Goal: Book appointment/travel/reservation

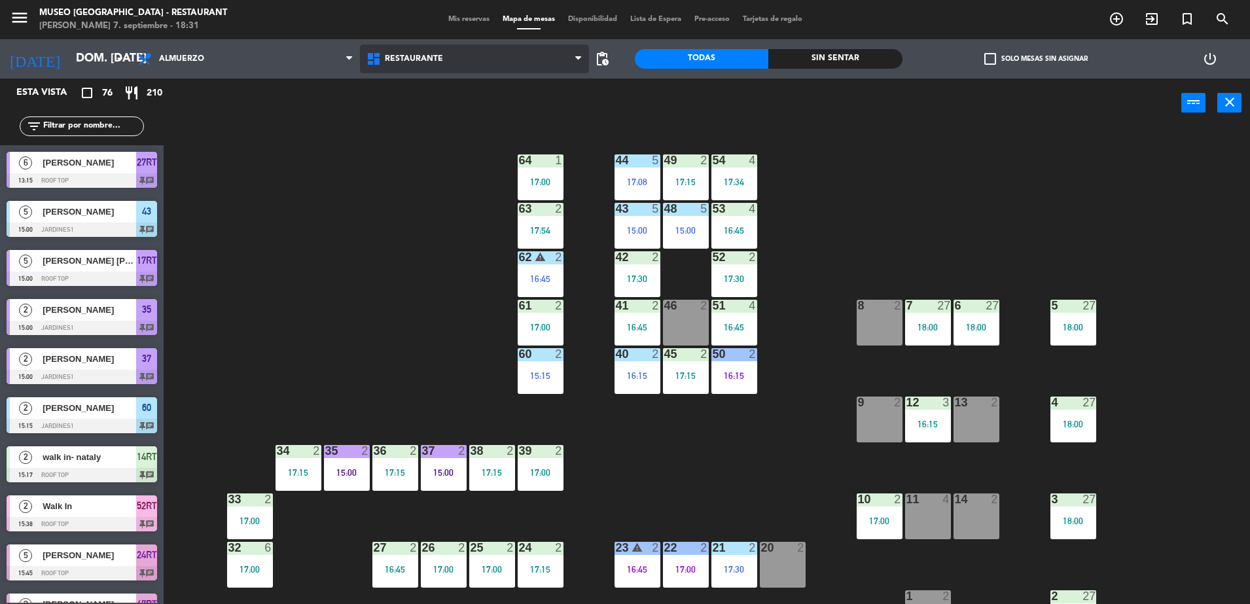
click at [446, 59] on span "Restaurante" at bounding box center [474, 58] width 229 height 29
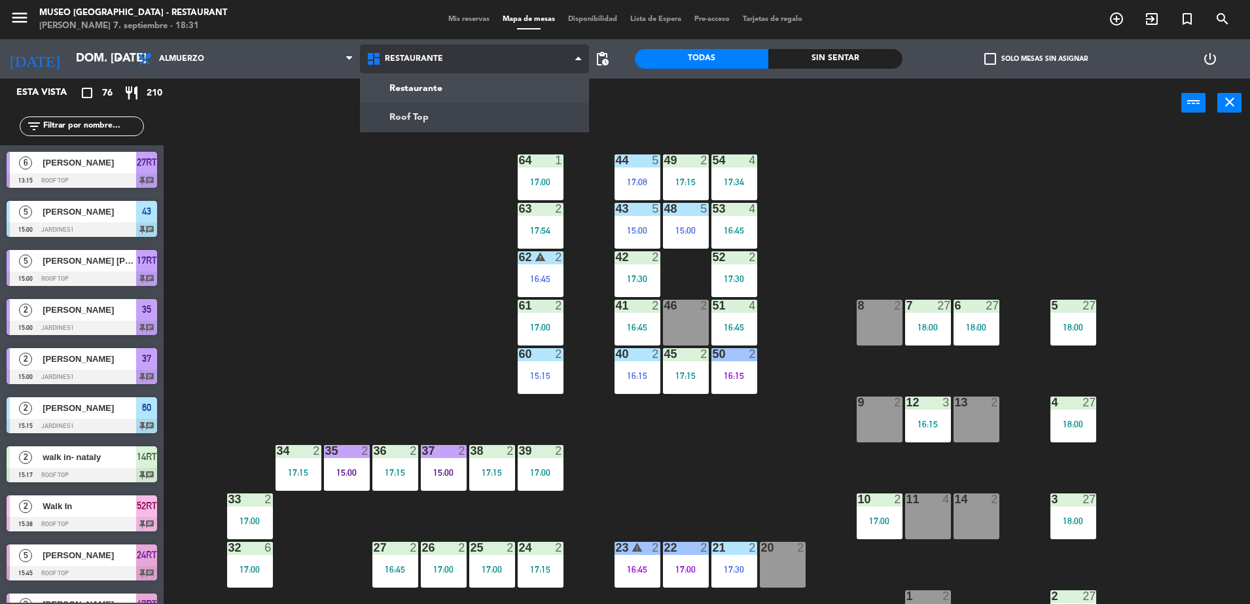
click at [505, 115] on ng-component "menu [GEOGRAPHIC_DATA] - Restaurant [PERSON_NAME] 7. septiembre - 18:31 Mis res…" at bounding box center [625, 303] width 1250 height 607
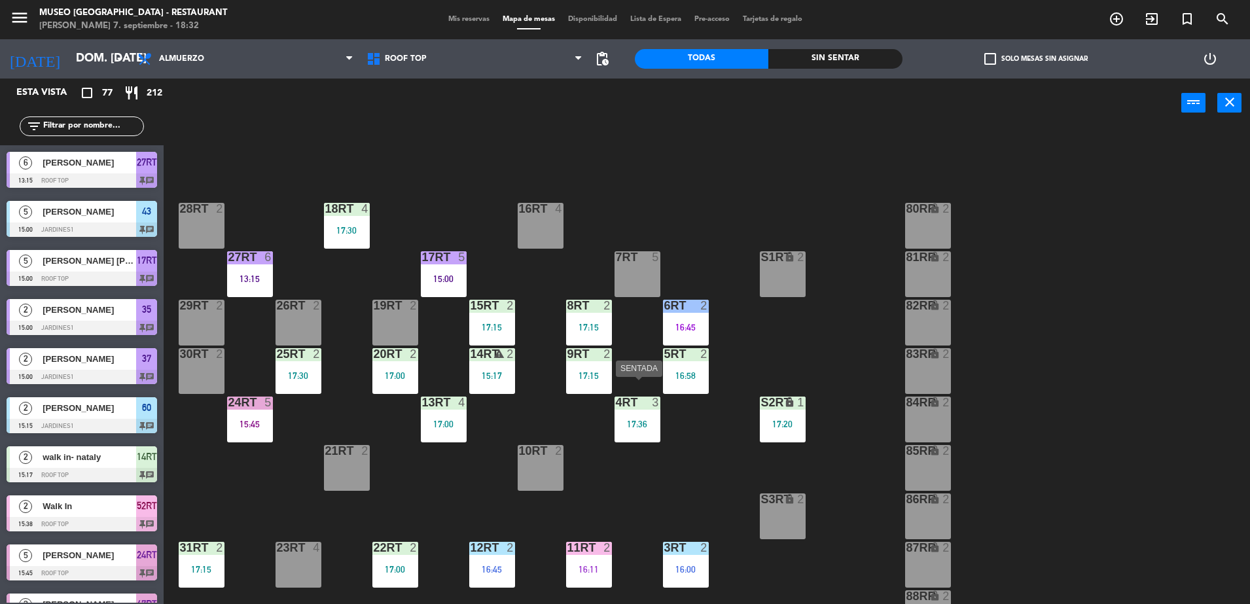
scroll to position [16, 0]
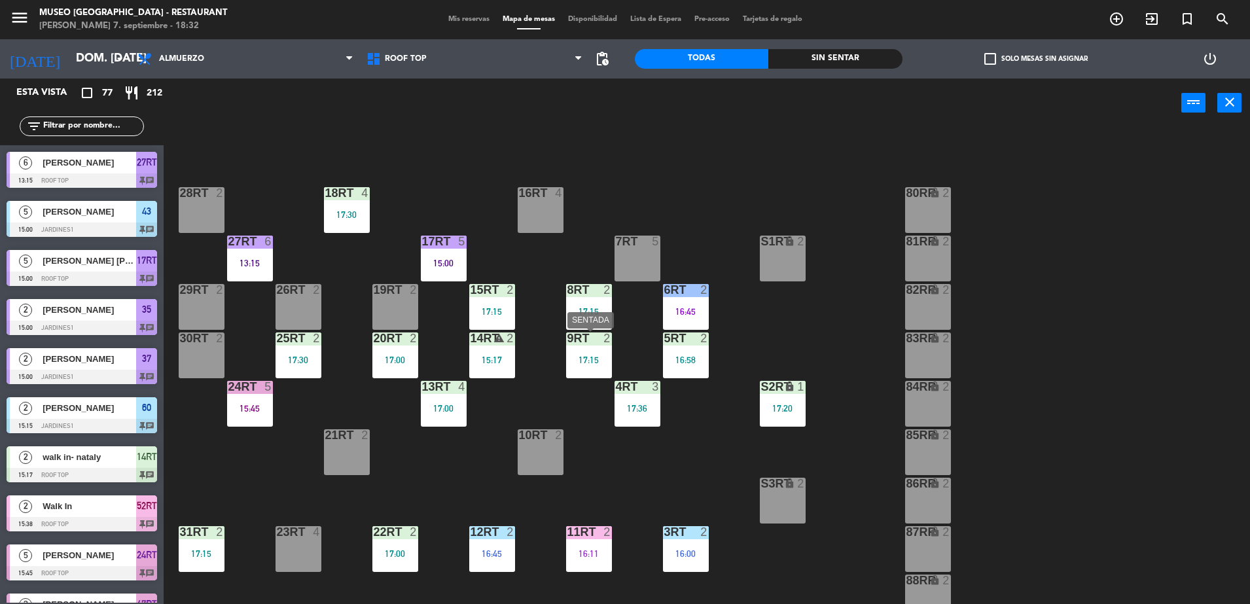
click at [607, 352] on div "9RT 2 17:15" at bounding box center [589, 355] width 46 height 46
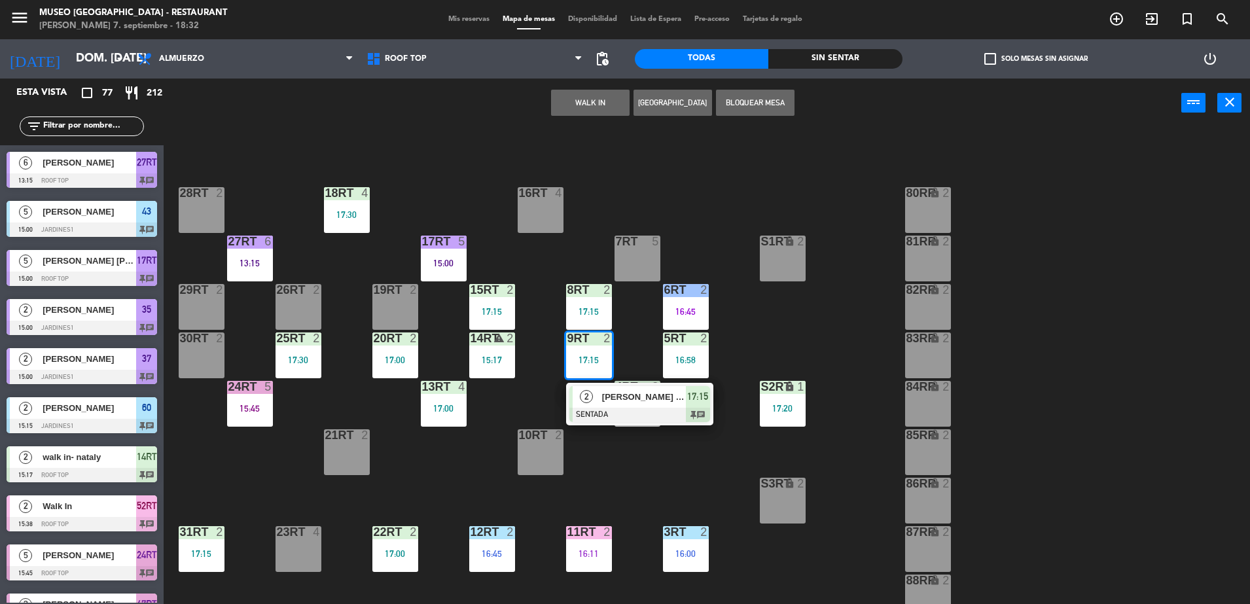
click at [635, 404] on div "[PERSON_NAME] [PERSON_NAME]" at bounding box center [643, 397] width 85 height 22
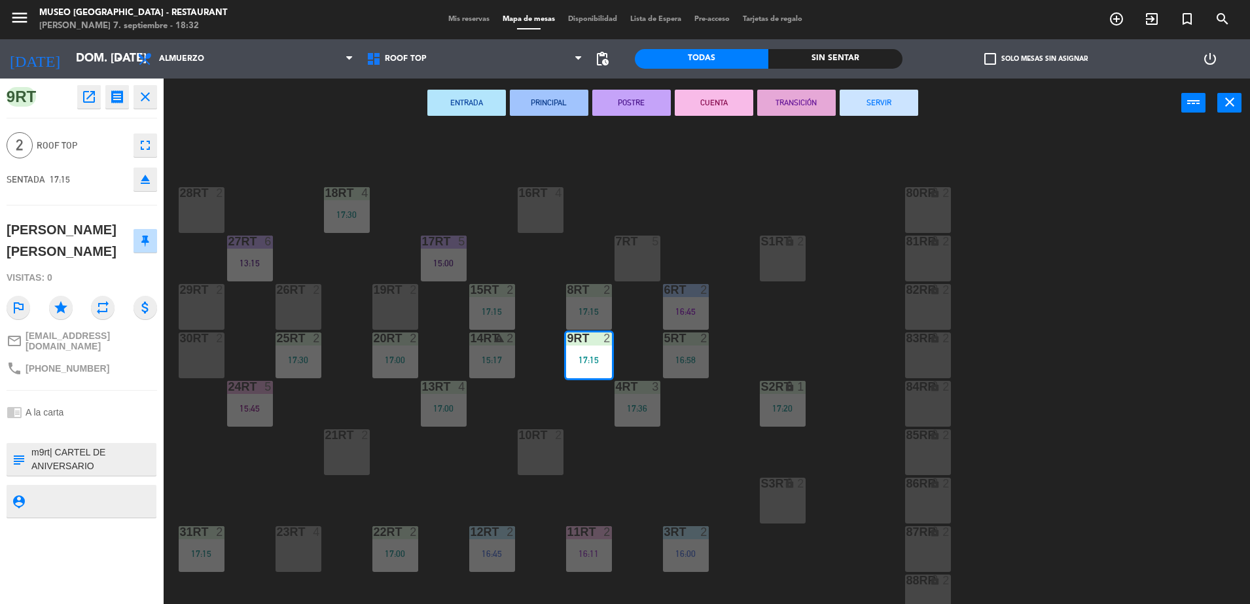
click at [834, 311] on div "18RT 4 17:30 16RT 4 28RT 2 80RR lock 2 27RT 6 13:15 7RT 5 S1RT lock 2 17RT 5 15…" at bounding box center [713, 369] width 1074 height 476
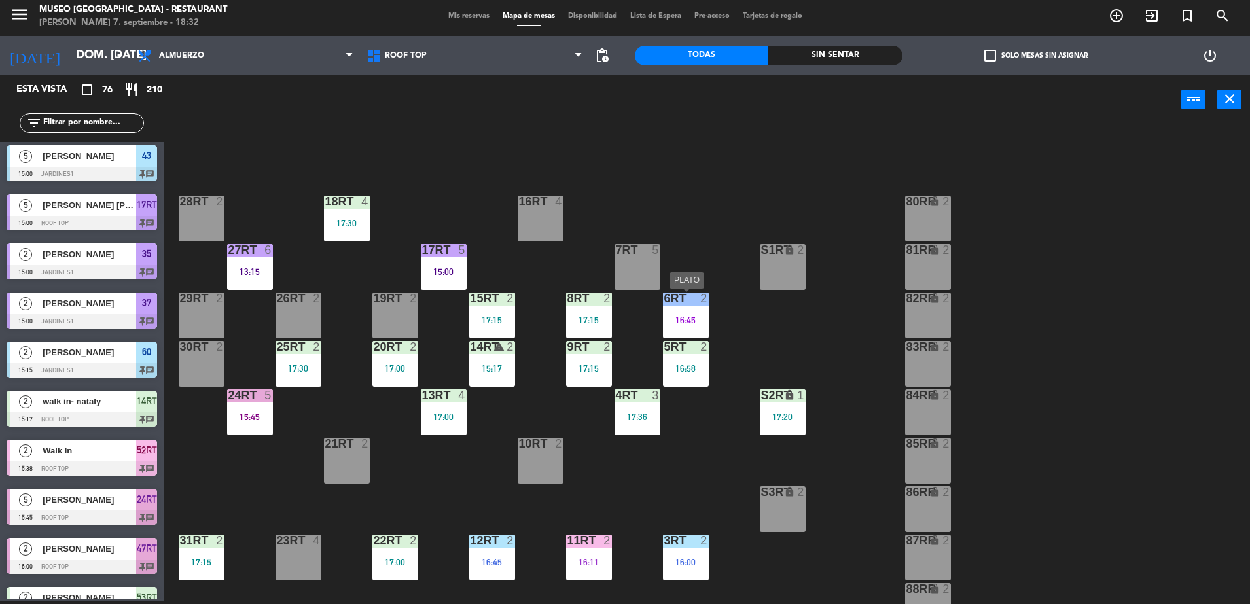
scroll to position [0, 0]
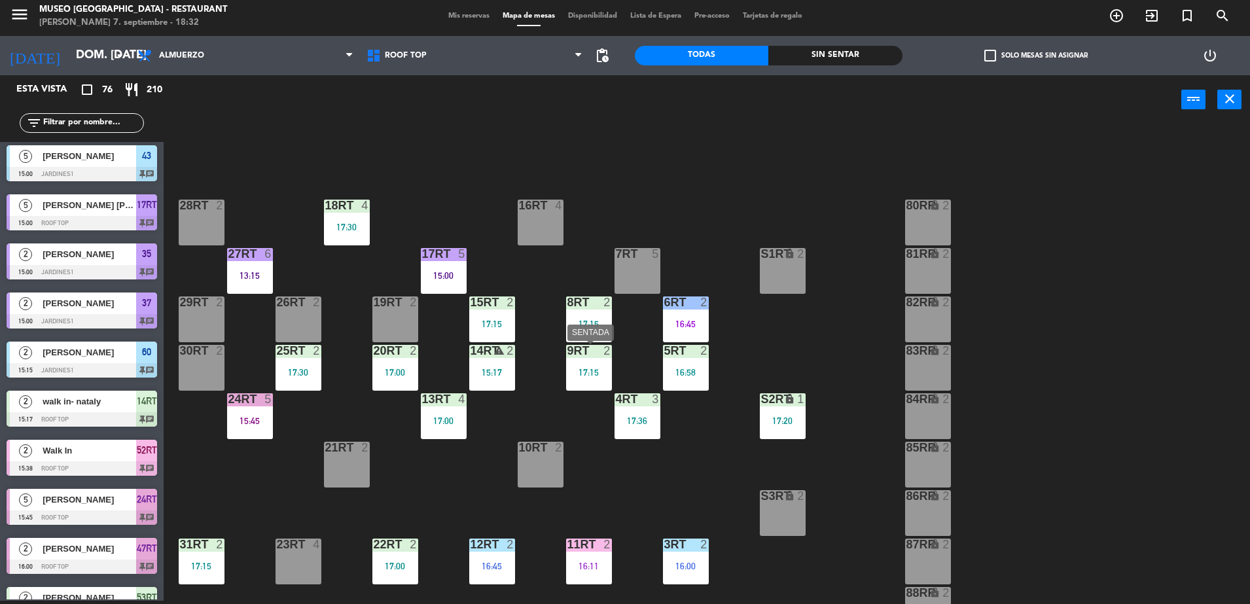
click at [569, 372] on div "17:15" at bounding box center [589, 372] width 46 height 9
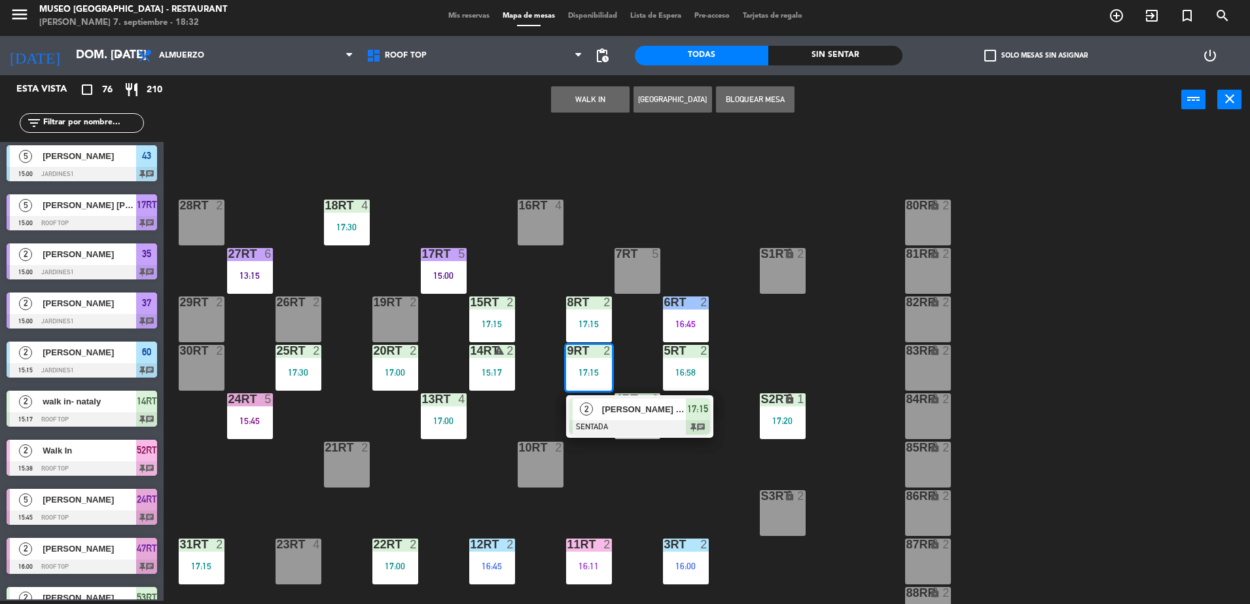
click at [604, 408] on span "[PERSON_NAME] [PERSON_NAME]" at bounding box center [644, 409] width 84 height 14
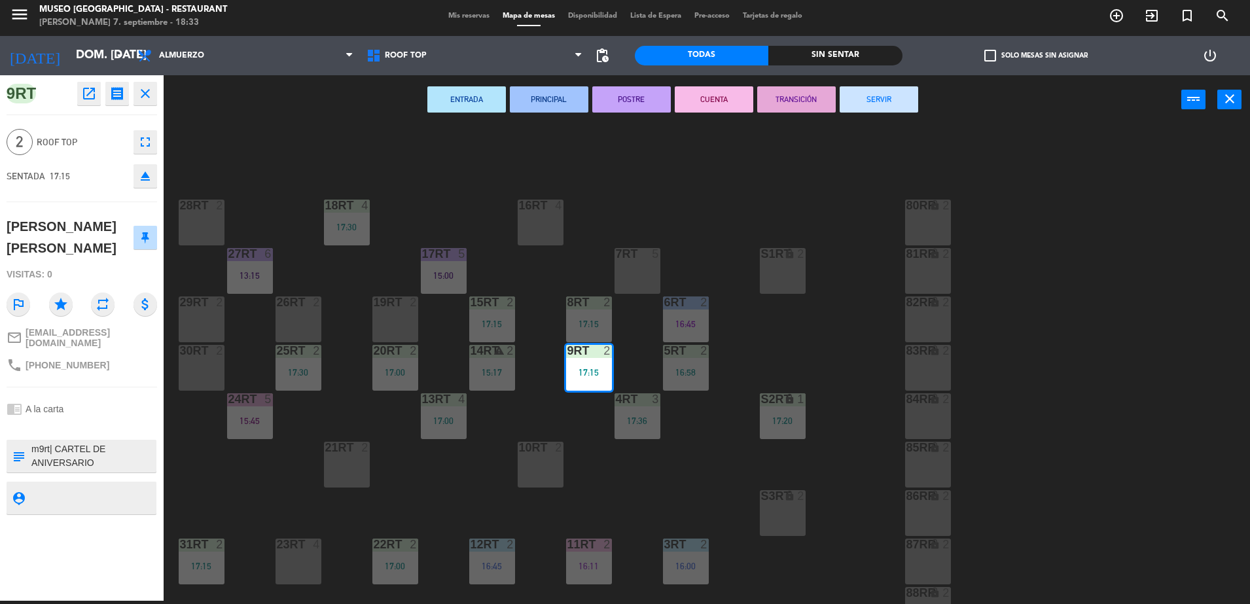
click at [283, 482] on div "18RT 4 17:30 16RT 4 28RT 2 80RR lock 2 27RT 6 13:15 7RT 5 S1RT lock 2 17RT 5 15…" at bounding box center [713, 366] width 1074 height 476
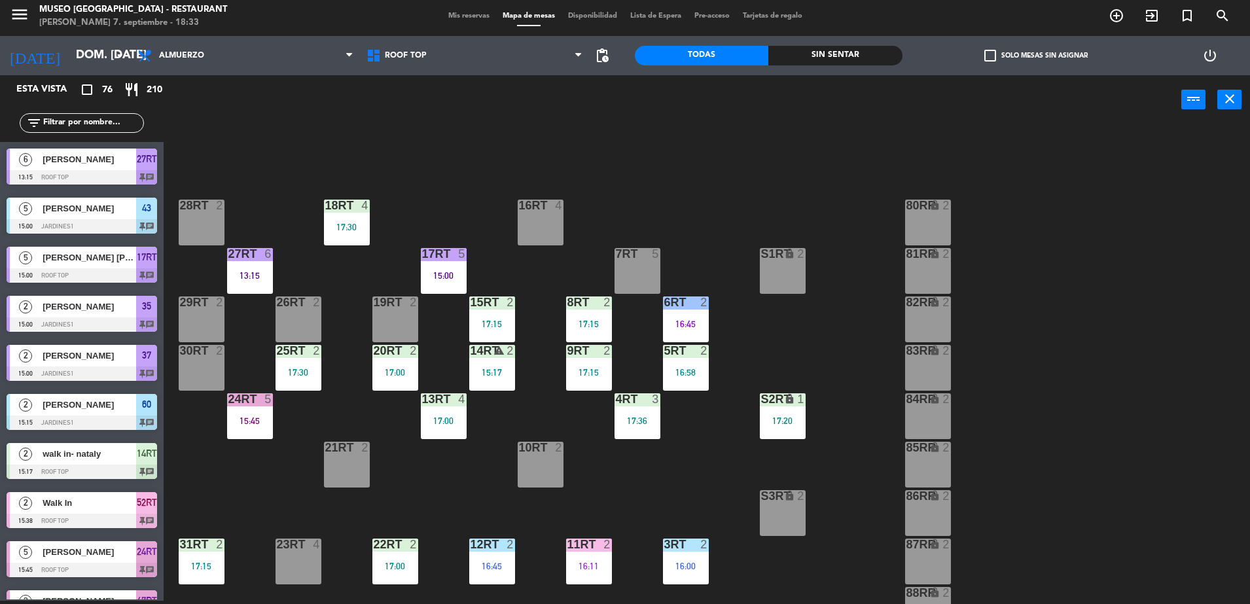
scroll to position [84, 0]
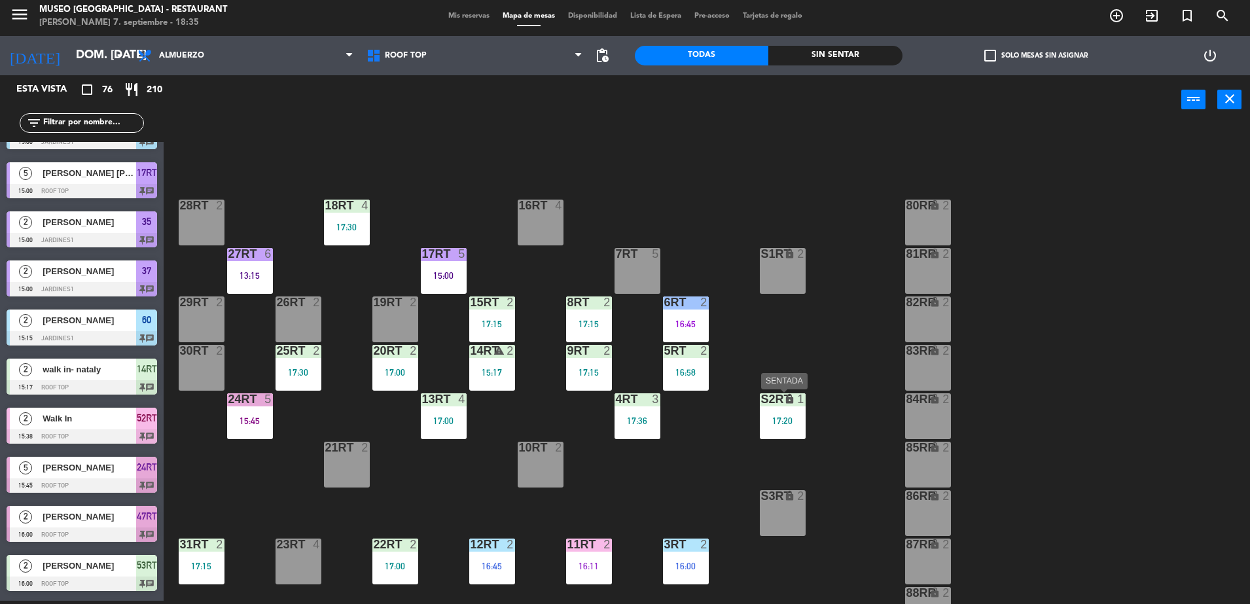
click at [770, 433] on div "S2RT lock 1 17:20" at bounding box center [783, 416] width 46 height 46
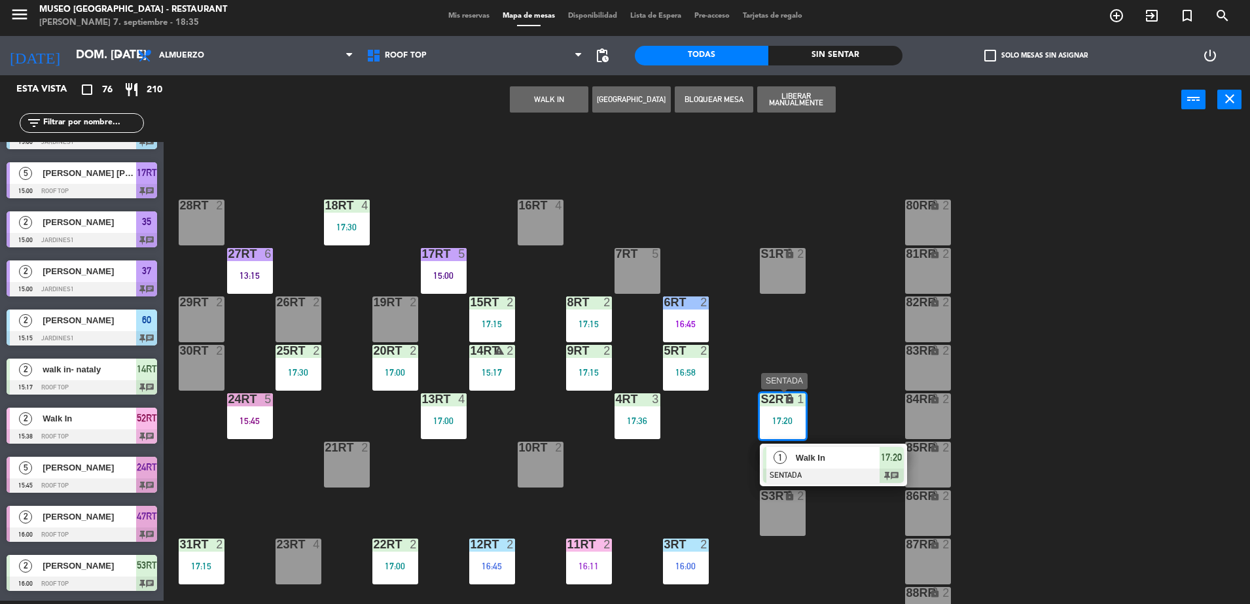
click at [830, 463] on span "Walk In" at bounding box center [838, 458] width 84 height 14
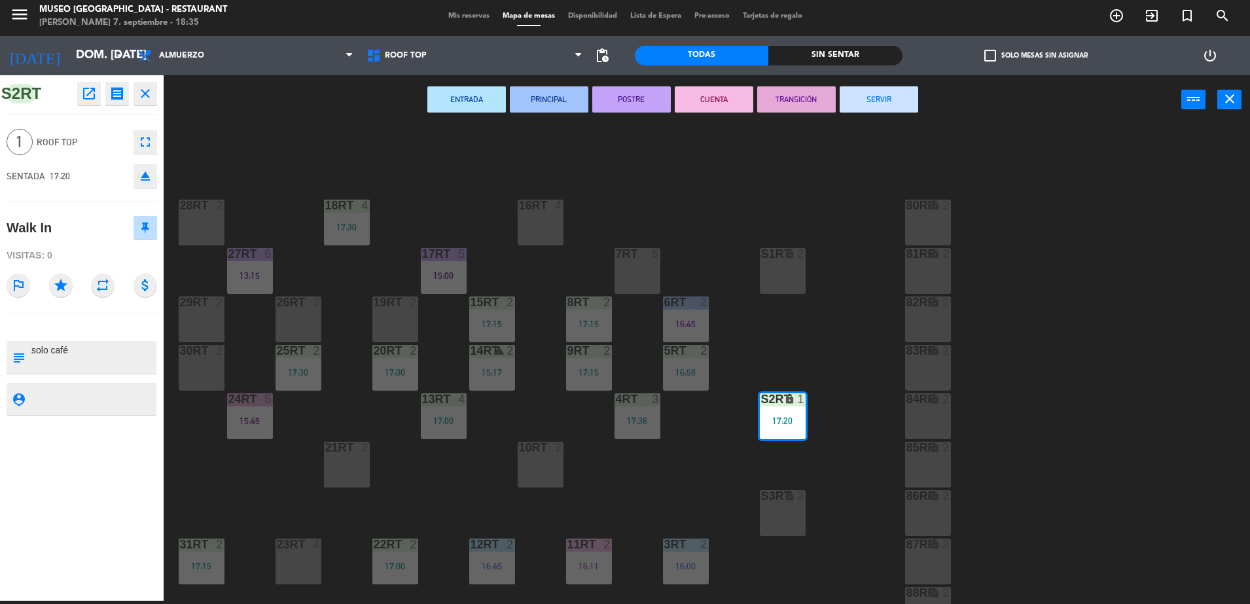
click at [830, 399] on div "18RT 4 17:30 16RT 4 28RT 2 80RR lock 2 27RT 6 13:15 7RT 5 S1RT lock 2 17RT 5 15…" at bounding box center [713, 366] width 1074 height 476
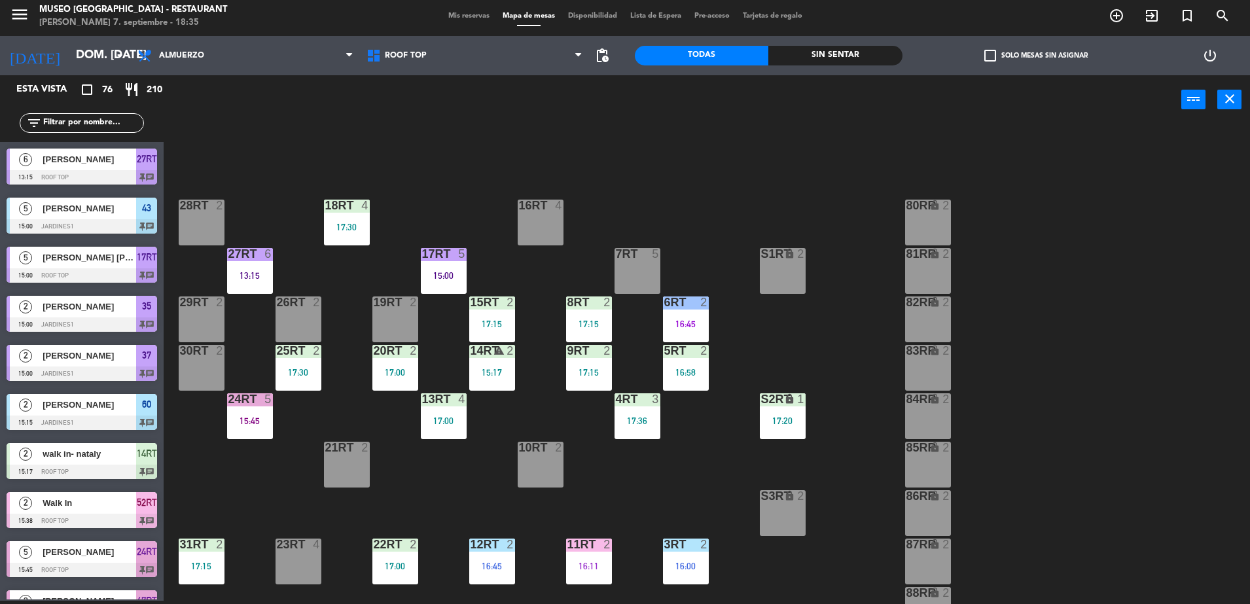
scroll to position [526, 0]
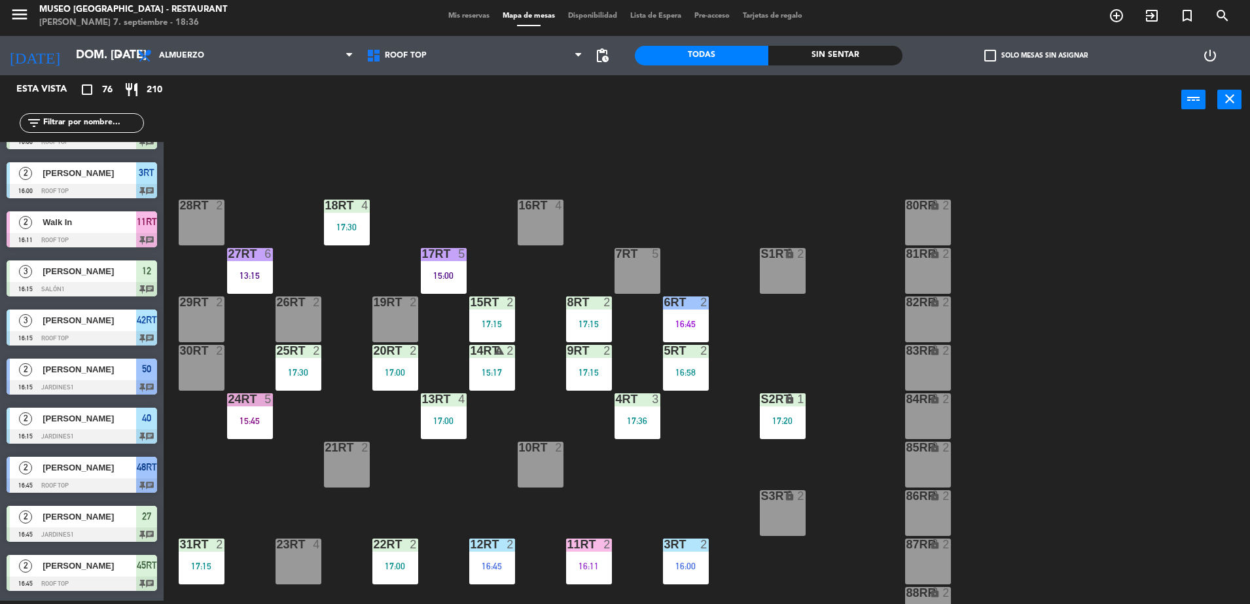
click at [408, 313] on div "19RT 2" at bounding box center [395, 319] width 46 height 46
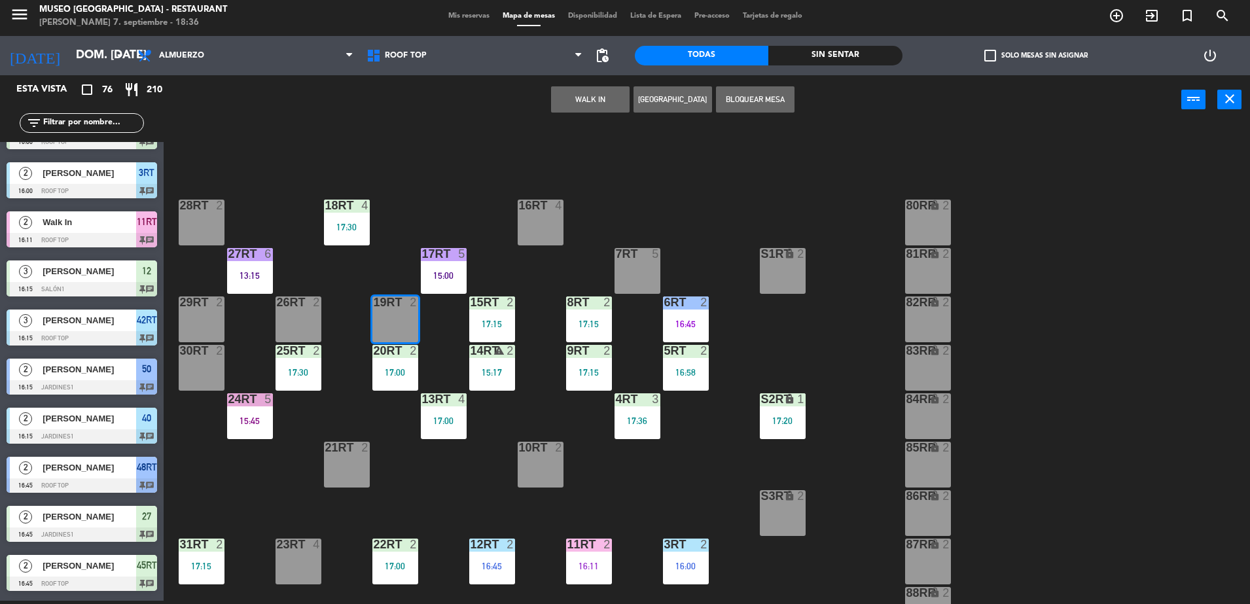
click at [582, 92] on button "WALK IN" at bounding box center [590, 99] width 79 height 26
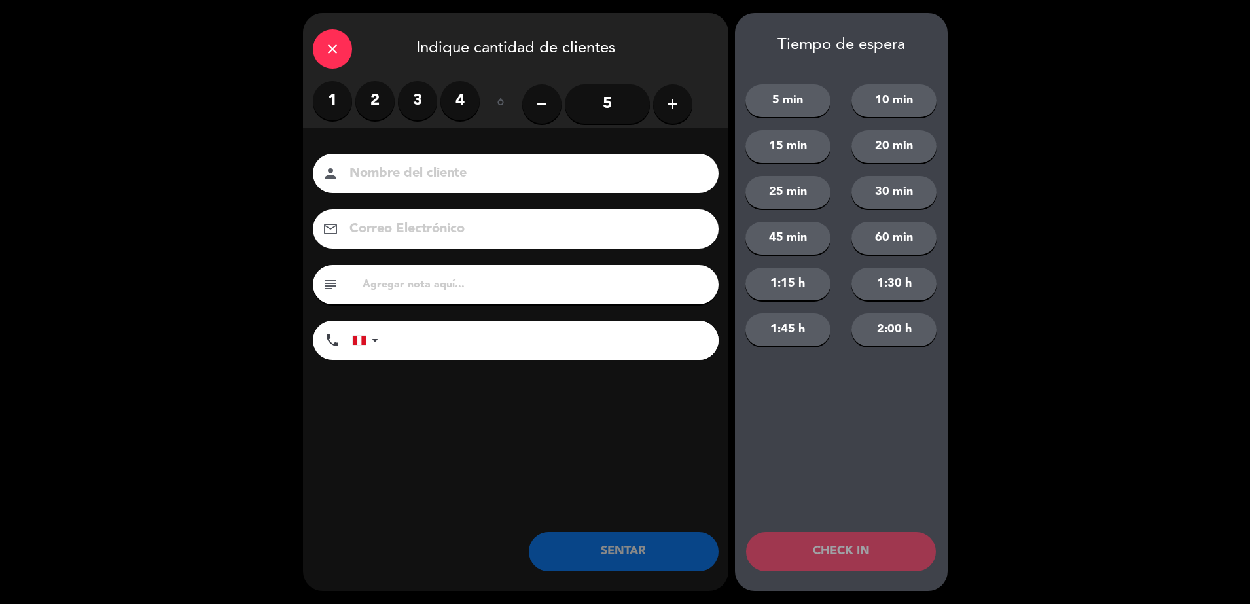
click at [373, 108] on label "2" at bounding box center [374, 100] width 39 height 39
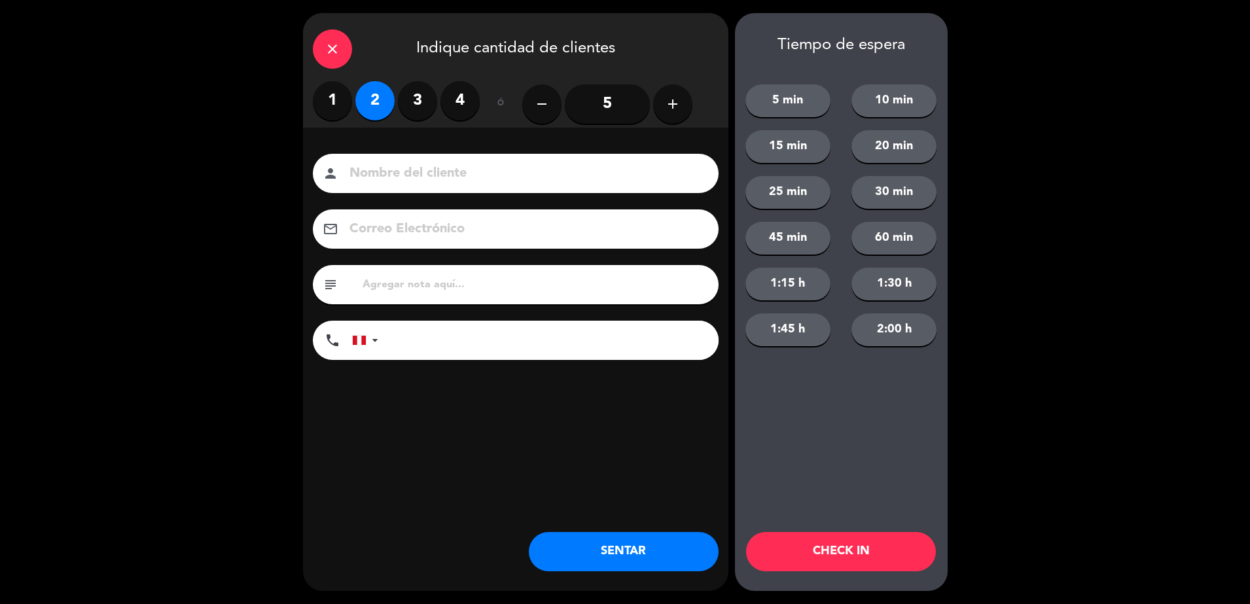
click at [456, 182] on input at bounding box center [524, 173] width 353 height 23
type input "walk in - [PERSON_NAME]"
click at [458, 289] on input "text" at bounding box center [534, 284] width 347 height 18
type input "m19rt"
click at [412, 333] on input "tel" at bounding box center [554, 340] width 327 height 39
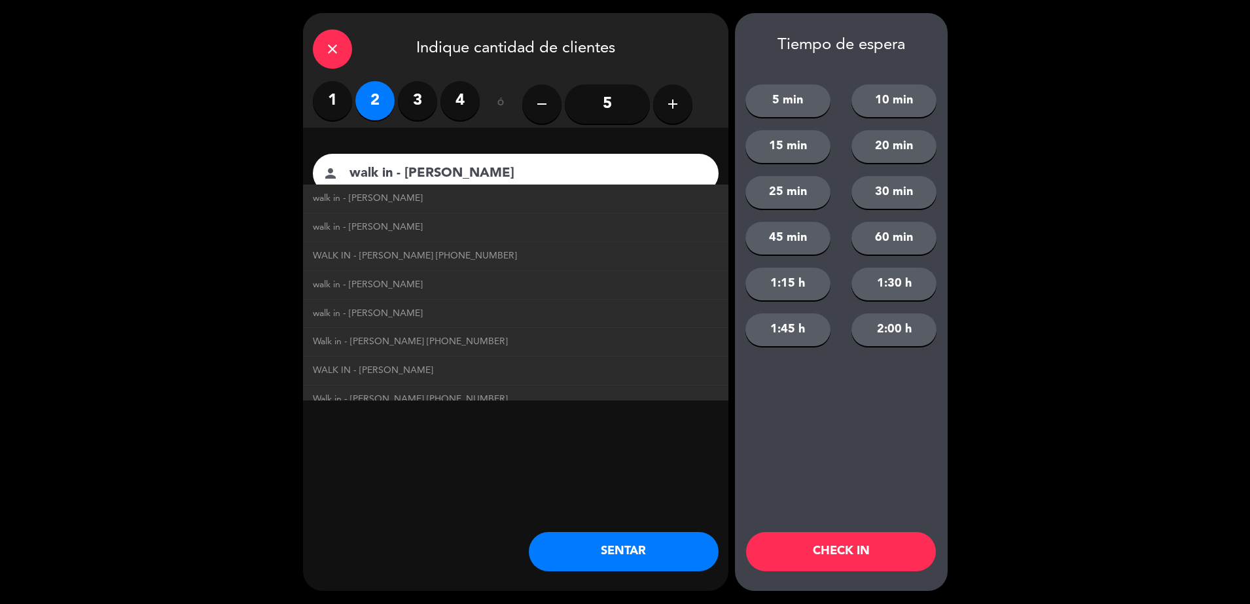
type input "952165111"
click at [527, 457] on div "close Indique cantidad de clientes 1 2 3 4 ó remove 5 add Nombre del cliente pe…" at bounding box center [515, 302] width 425 height 578
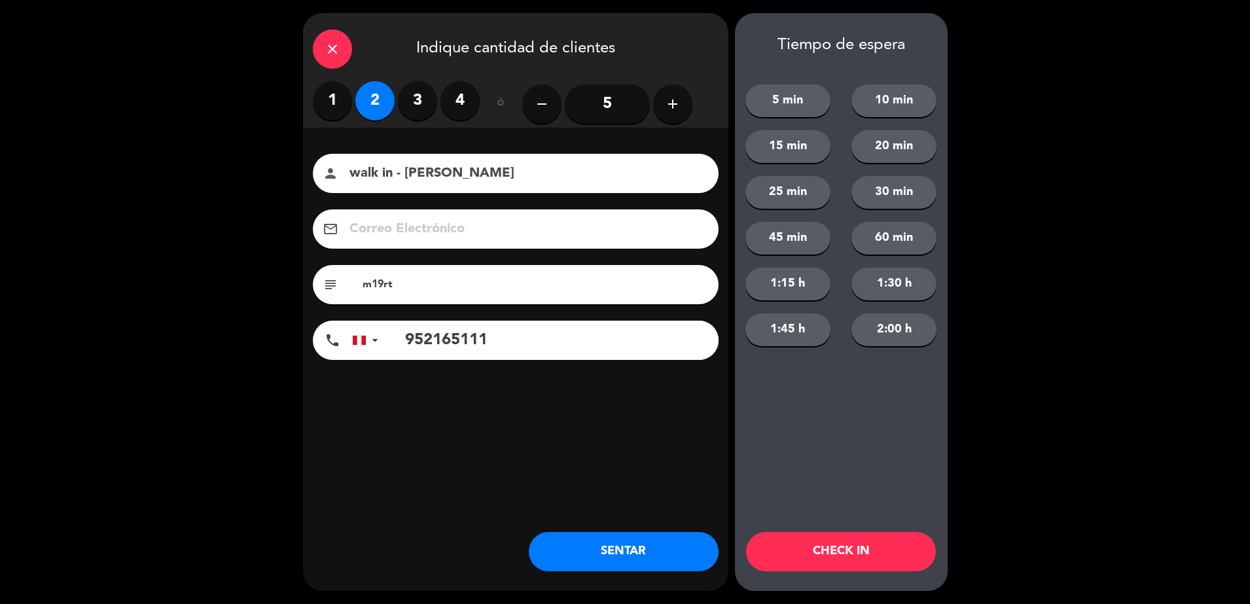
click at [618, 543] on button "SENTAR" at bounding box center [624, 551] width 190 height 39
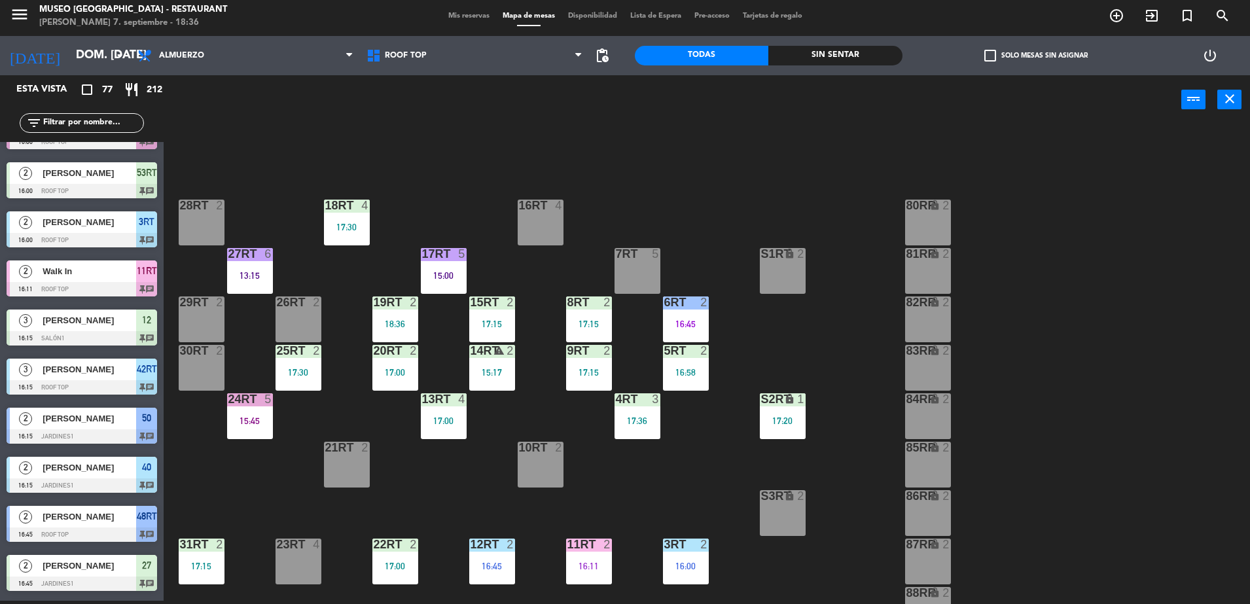
scroll to position [0, 0]
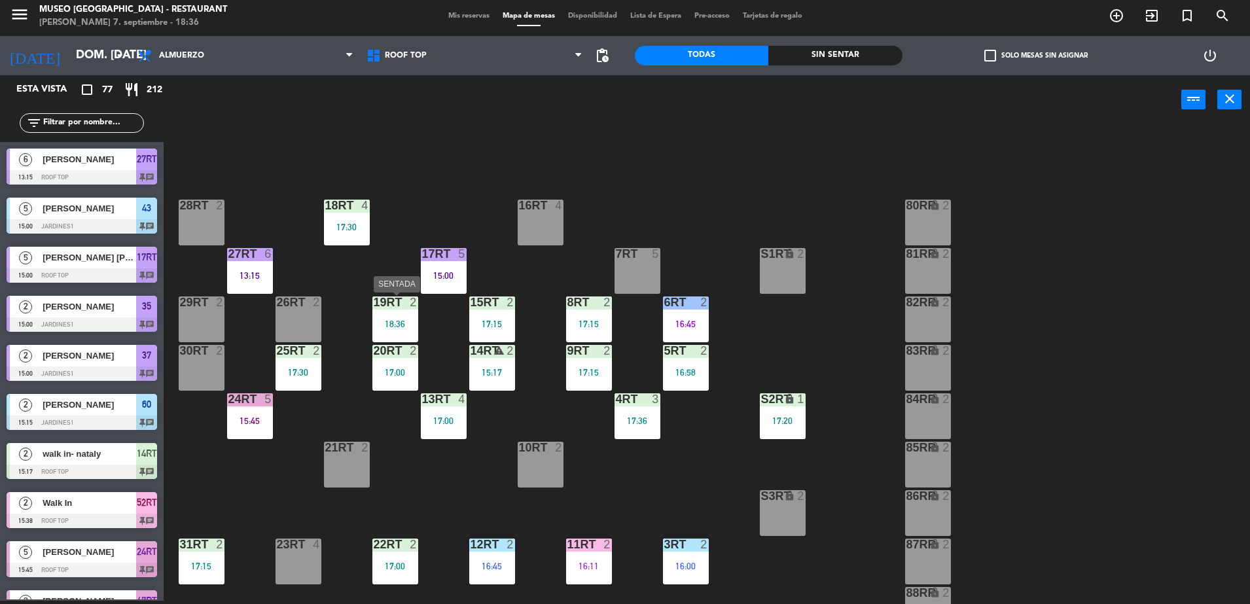
click at [378, 333] on div "19RT 2 18:36" at bounding box center [395, 319] width 46 height 46
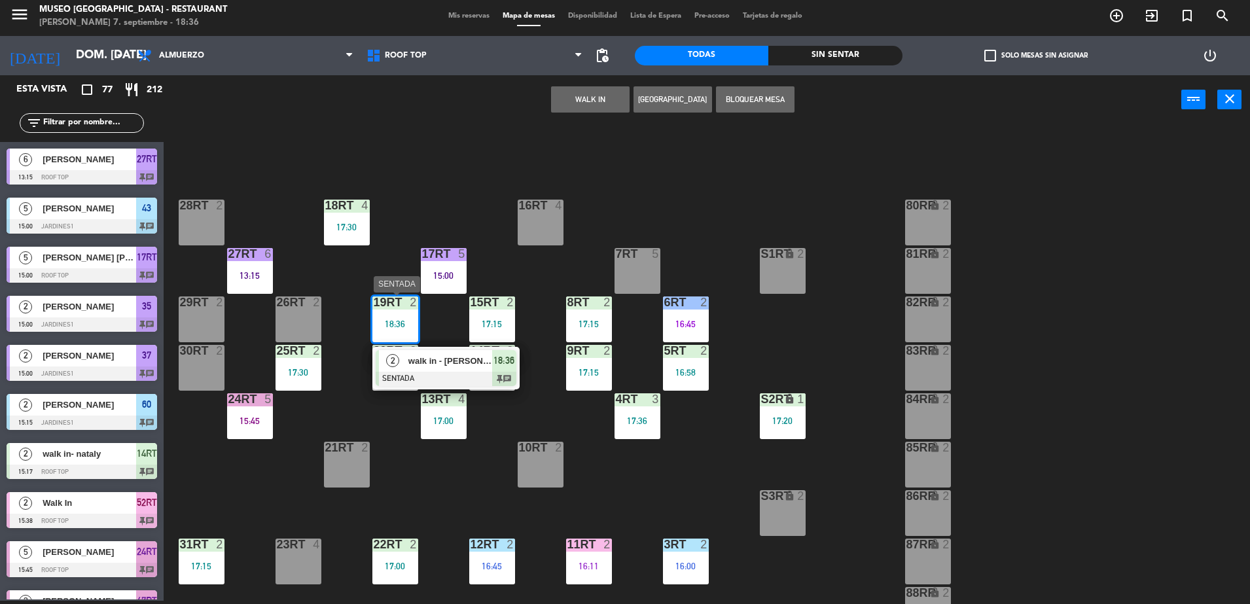
click at [426, 370] on div "walk in - [PERSON_NAME]" at bounding box center [449, 361] width 85 height 22
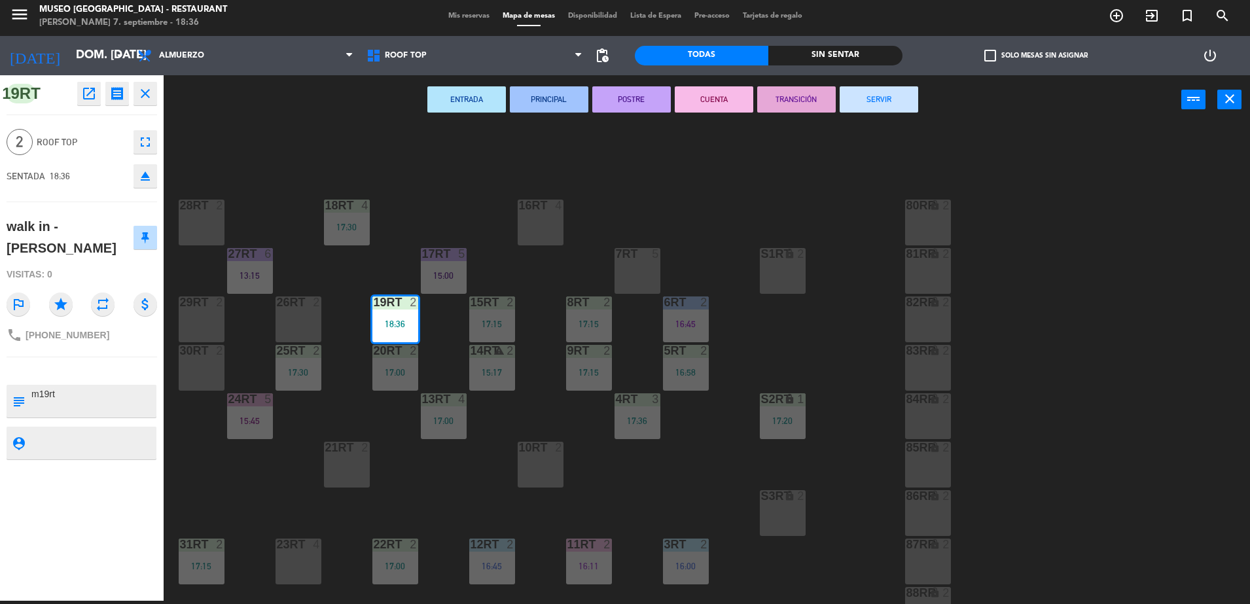
click at [425, 478] on div "18RT 4 17:30 16RT 4 28RT 2 80RR lock 2 27RT 6 13:15 7RT 5 S1RT lock 2 17RT 5 15…" at bounding box center [713, 366] width 1074 height 476
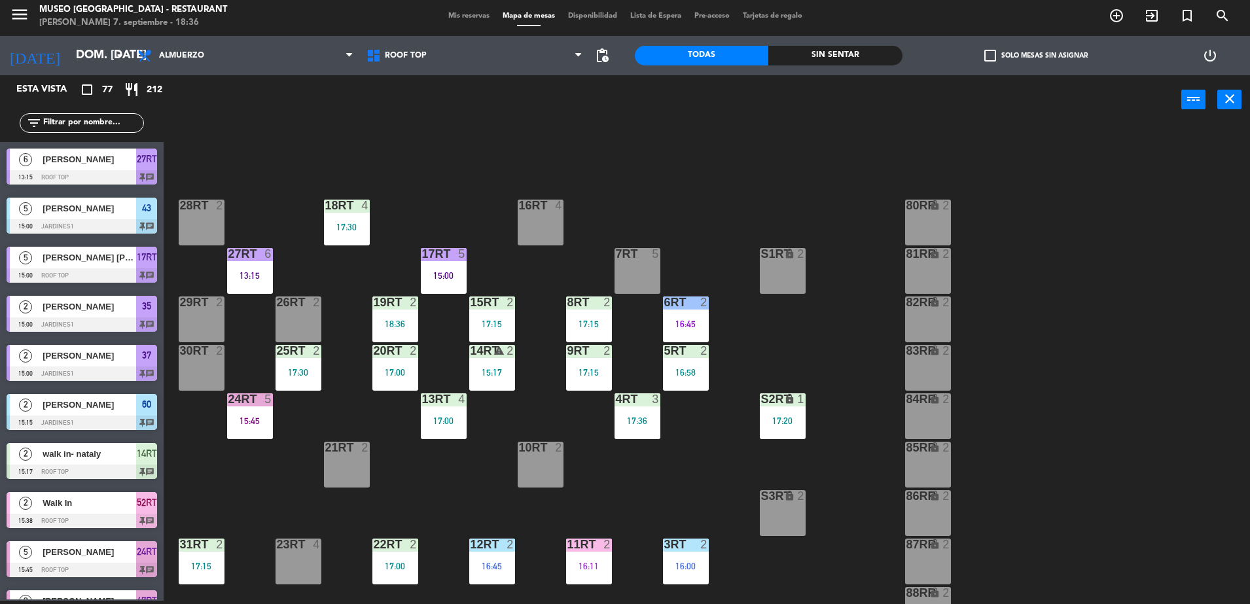
scroll to position [1279, 0]
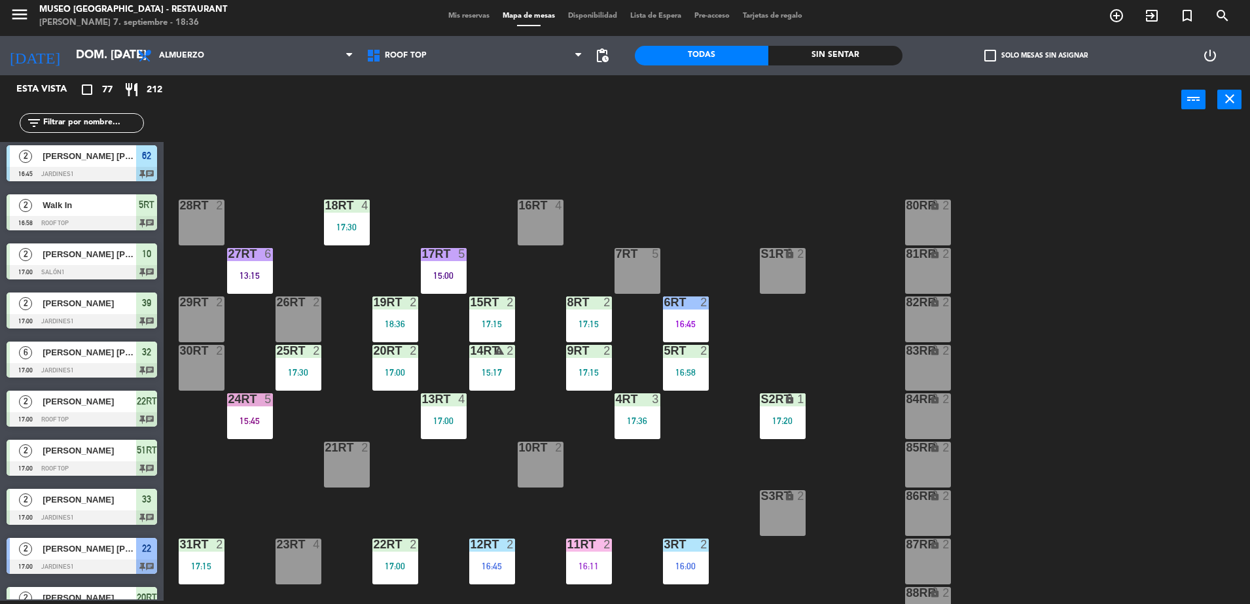
click at [407, 330] on div "19RT 2 18:36" at bounding box center [395, 319] width 46 height 46
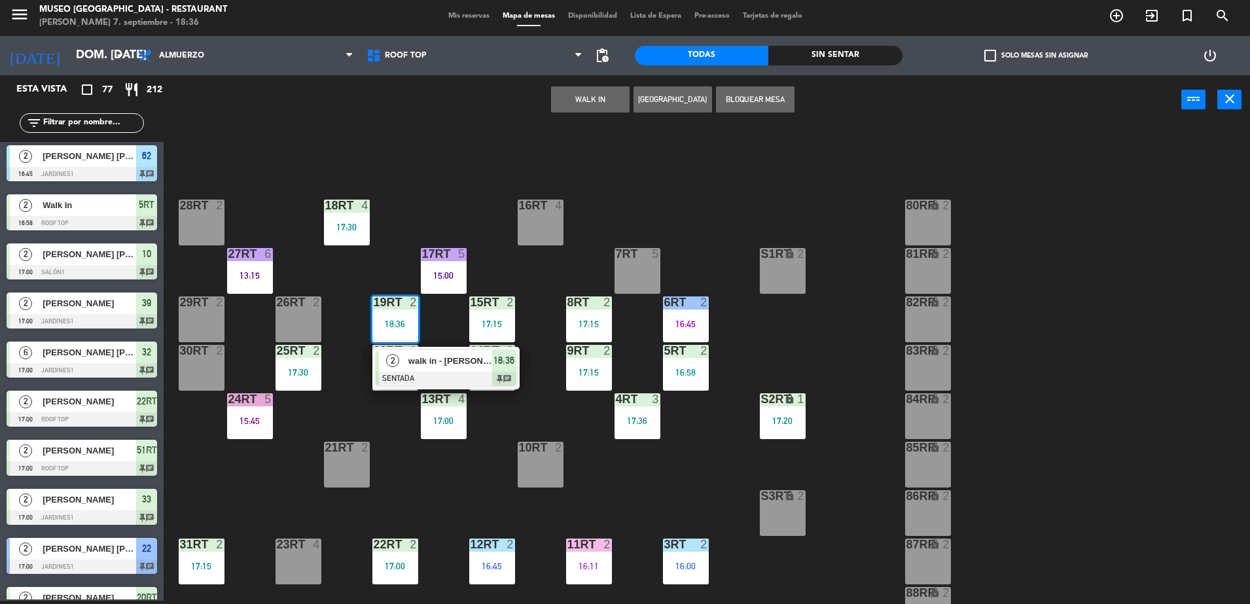
click at [450, 363] on span "walk in - [PERSON_NAME]" at bounding box center [450, 361] width 84 height 14
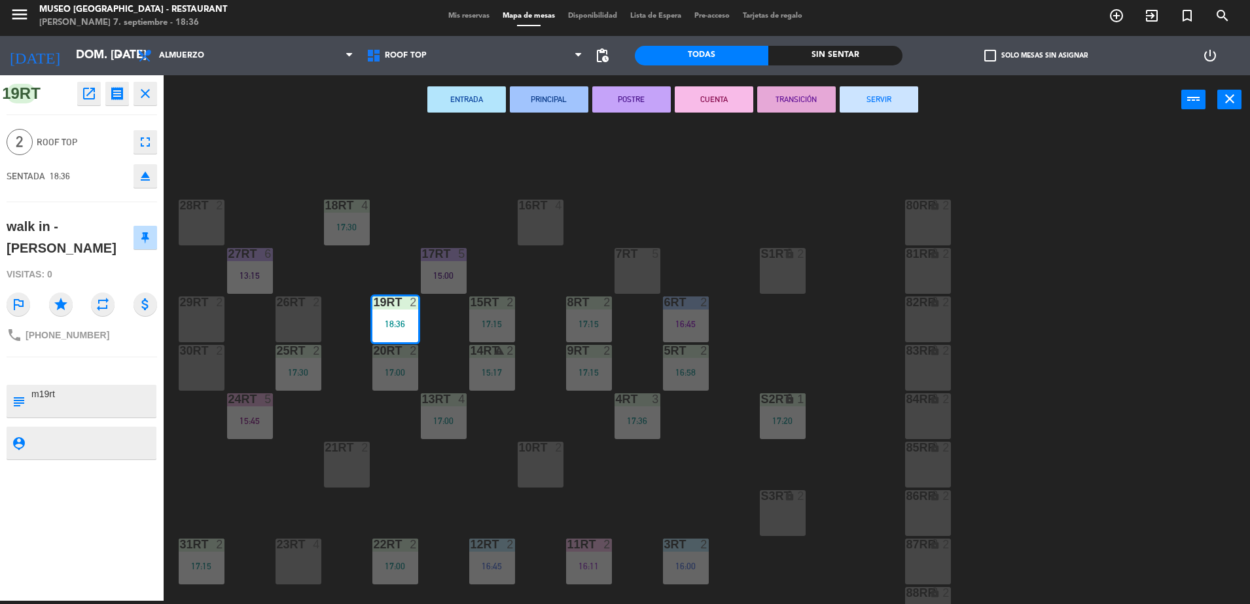
click at [546, 427] on div "18RT 4 17:30 16RT 4 28RT 2 80RR lock 2 27RT 6 13:15 7RT 5 S1RT lock 2 17RT 5 15…" at bounding box center [713, 366] width 1074 height 476
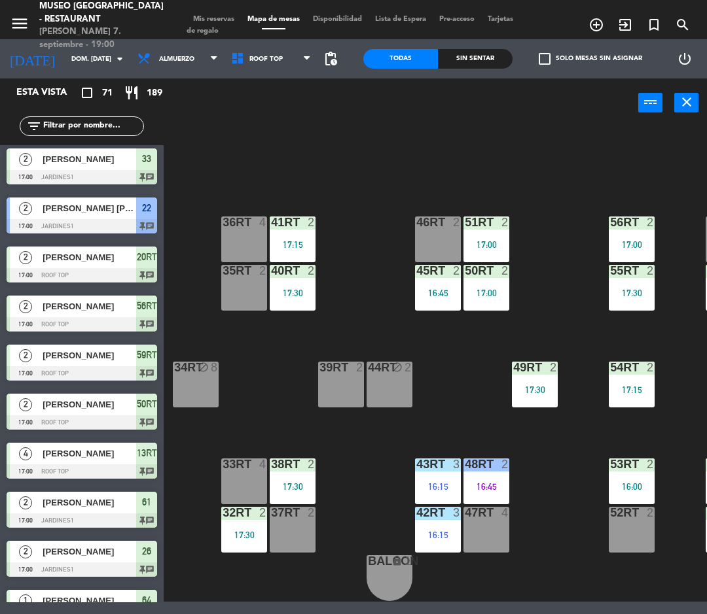
scroll to position [0, 0]
